Goal: Task Accomplishment & Management: Manage account settings

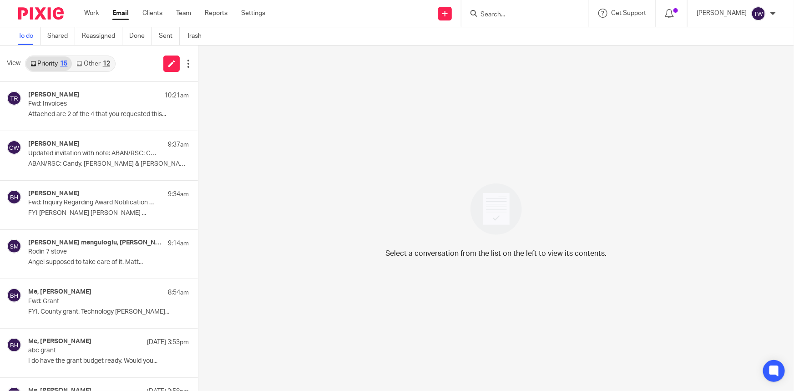
click at [87, 60] on link "Other 12" at bounding box center [93, 63] width 42 height 15
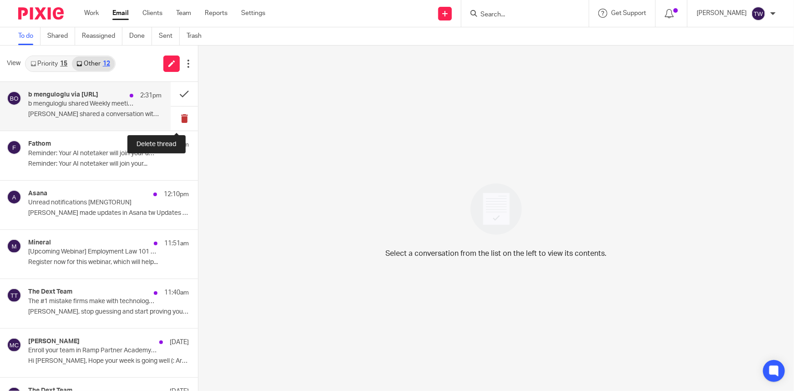
click at [176, 119] on button at bounding box center [184, 118] width 27 height 24
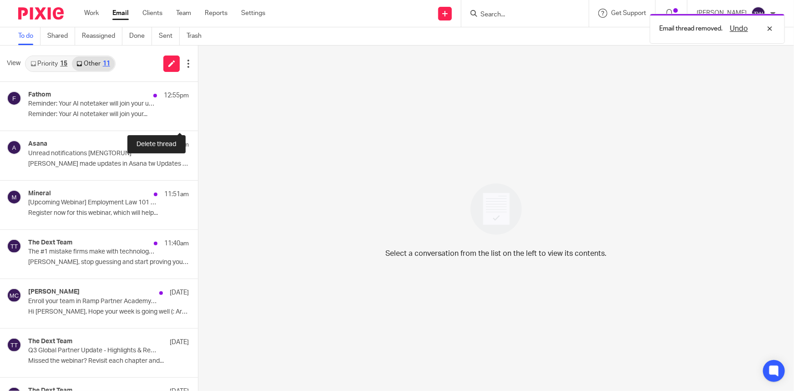
click at [198, 119] on button at bounding box center [201, 118] width 7 height 24
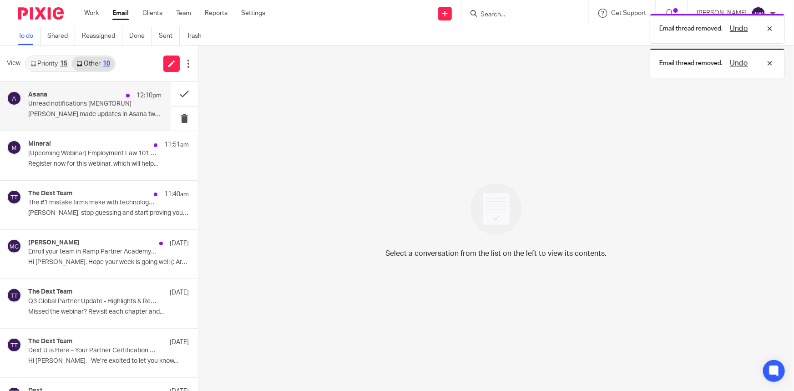
click at [86, 104] on p "Unread notifications [MENGTORUN]" at bounding box center [81, 104] width 107 height 8
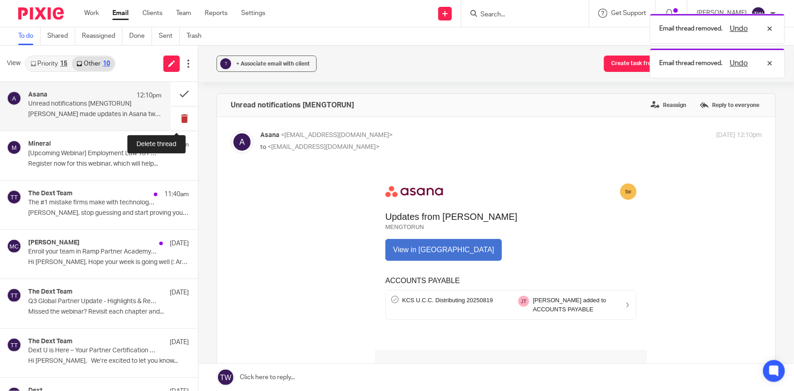
click at [178, 118] on button at bounding box center [184, 118] width 27 height 24
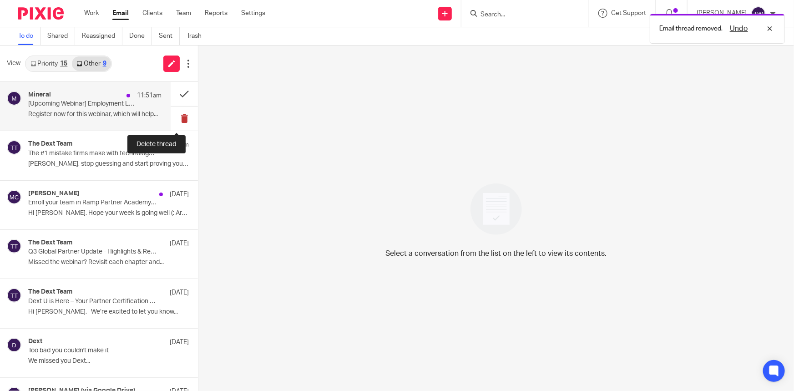
click at [179, 118] on button at bounding box center [184, 118] width 27 height 24
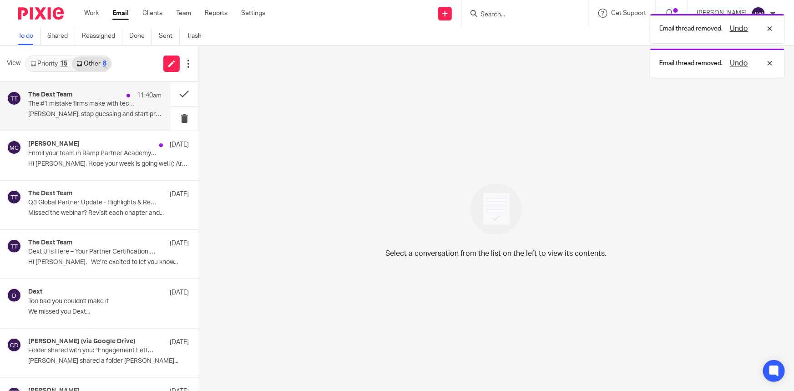
click at [77, 108] on p "The #1 mistake firms make with technology - [DATE] at 1:00PM EST" at bounding box center [81, 104] width 107 height 8
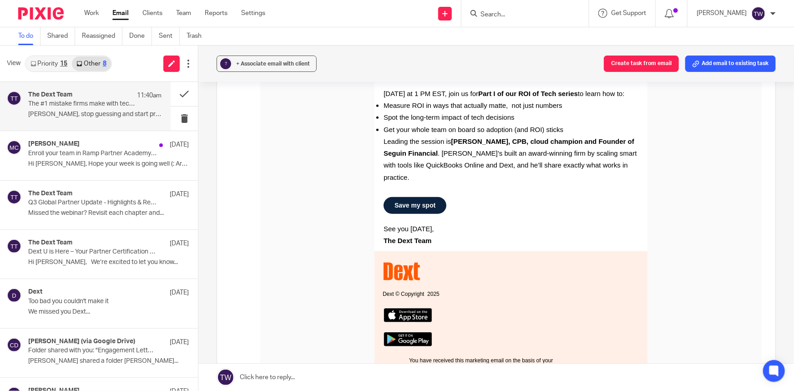
scroll to position [331, 0]
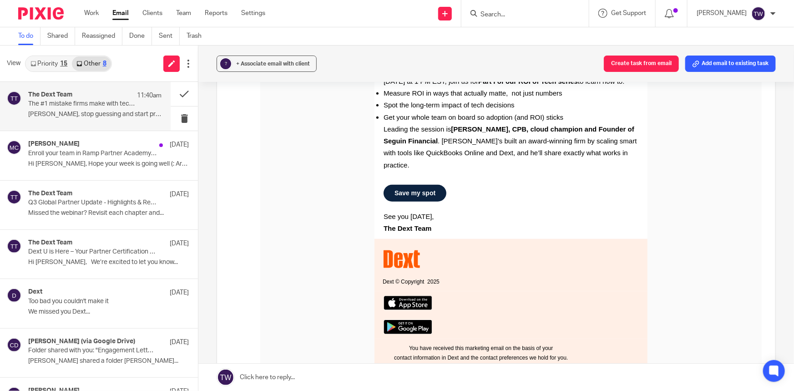
click at [42, 59] on link "Priority 15" at bounding box center [49, 63] width 46 height 15
